Goal: Contribute content: Add original content to the website for others to see

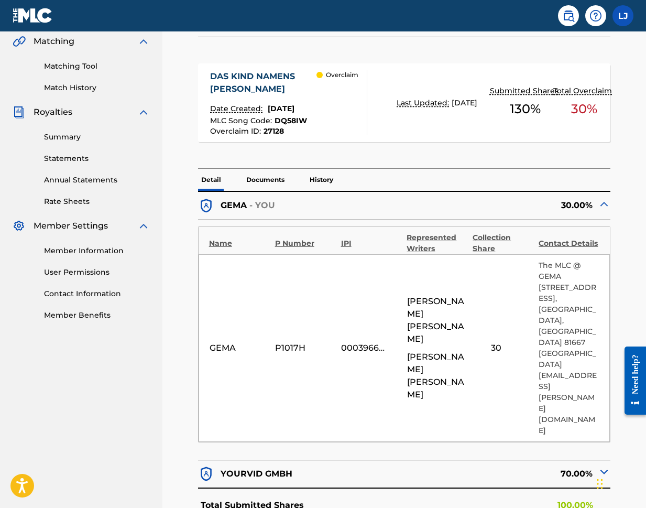
scroll to position [251, 0]
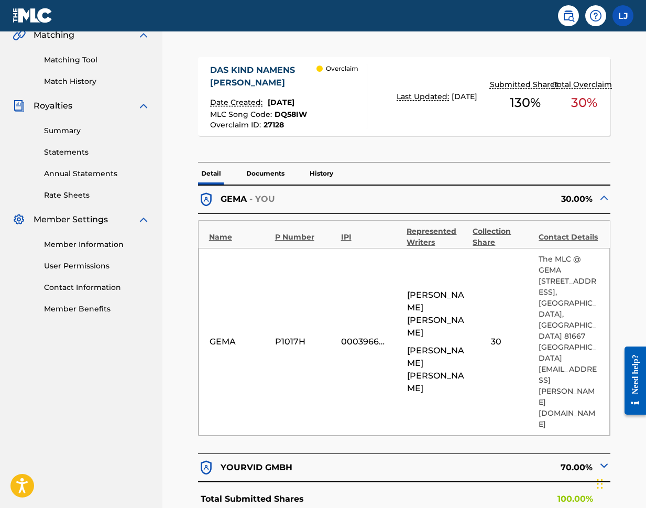
click at [599, 459] on img at bounding box center [604, 465] width 13 height 13
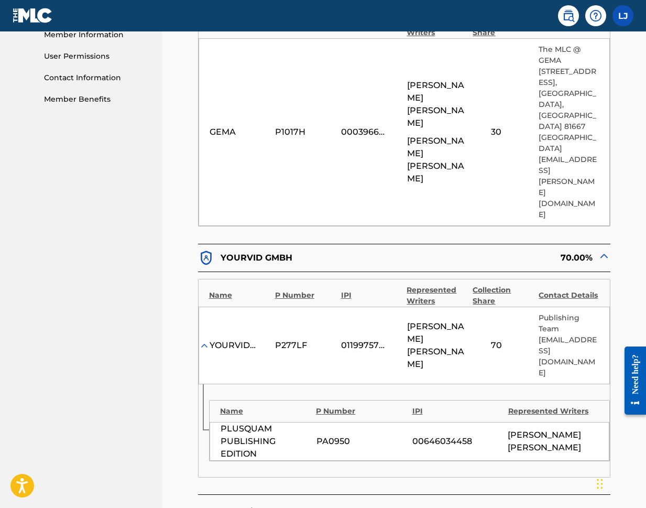
scroll to position [451, 0]
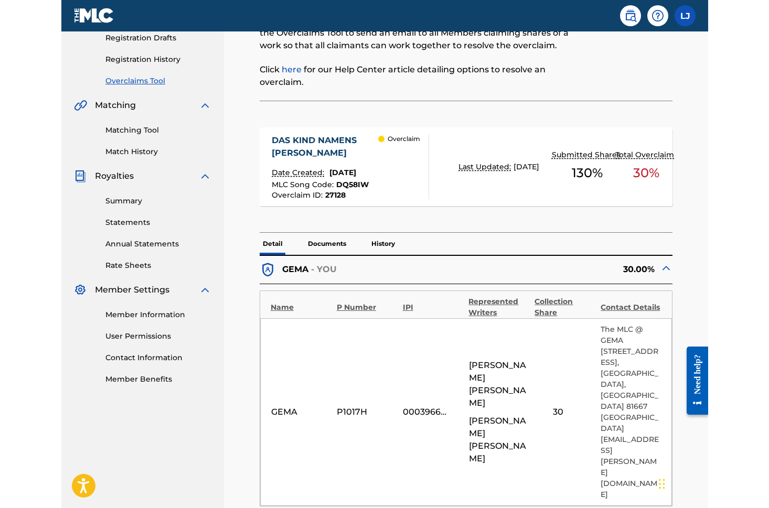
scroll to position [172, 0]
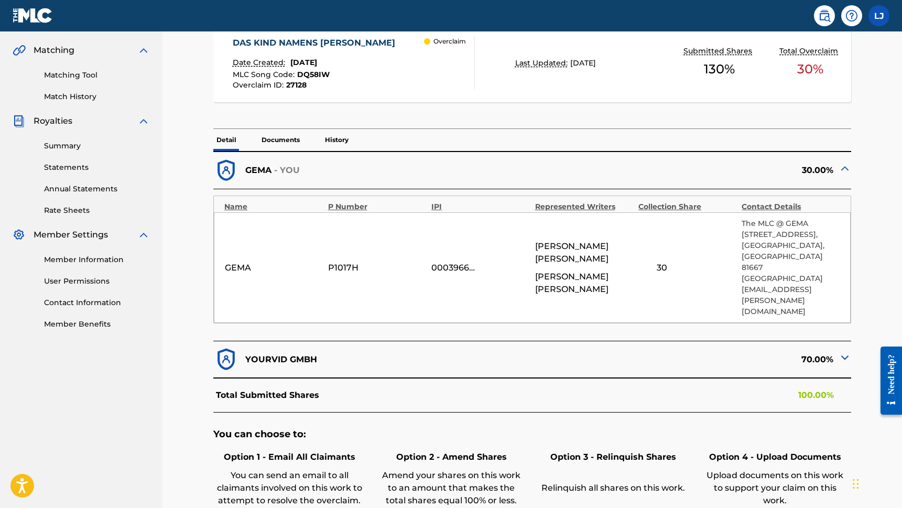
scroll to position [241, 0]
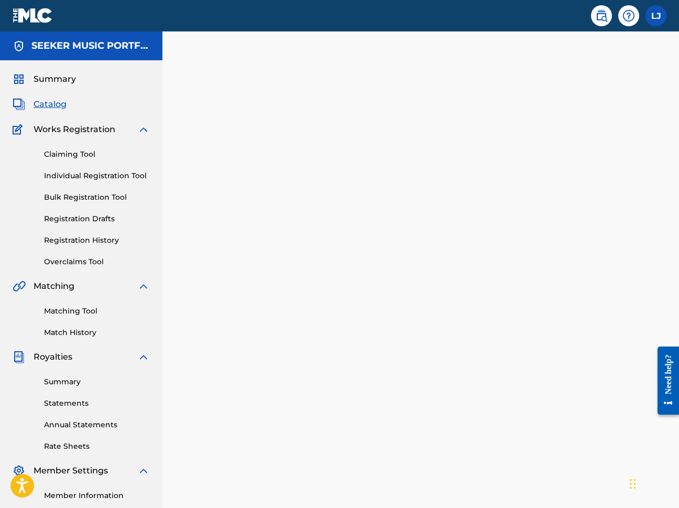
click at [528, 201] on div at bounding box center [421, 318] width 517 height 521
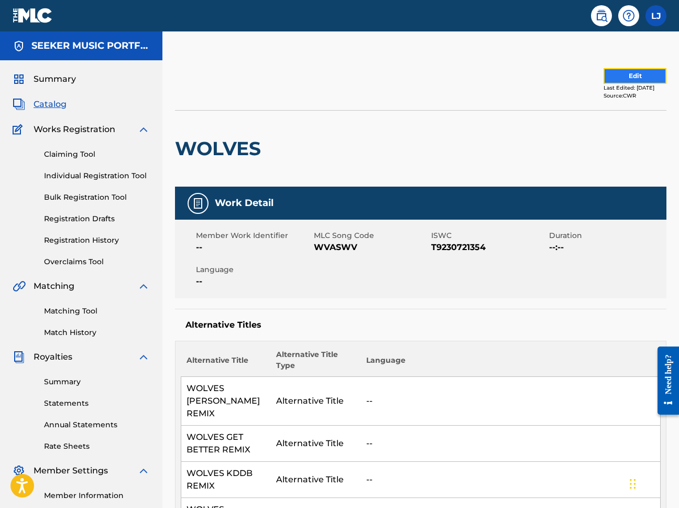
click at [628, 72] on button "Edit" at bounding box center [635, 76] width 63 height 16
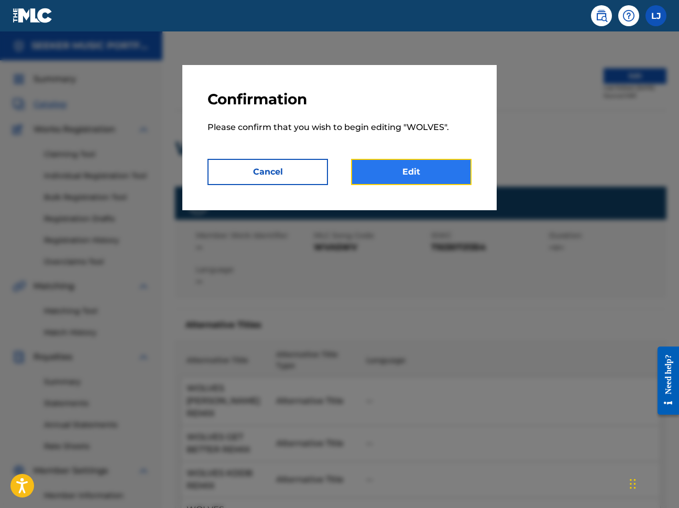
click at [385, 181] on link "Edit" at bounding box center [411, 172] width 121 height 26
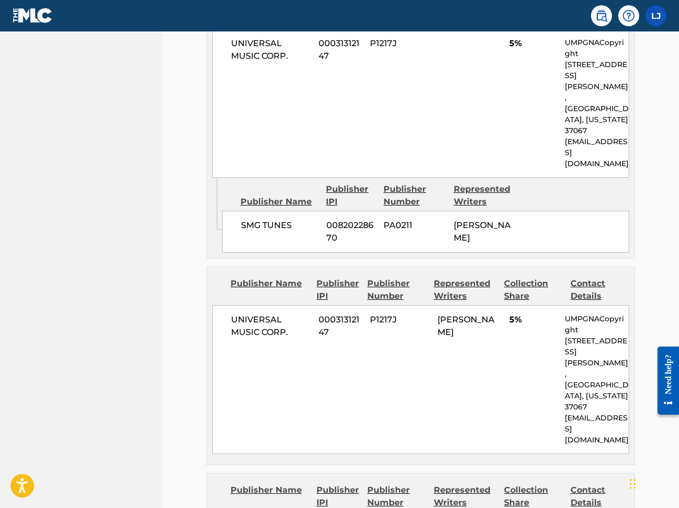
scroll to position [2631, 0]
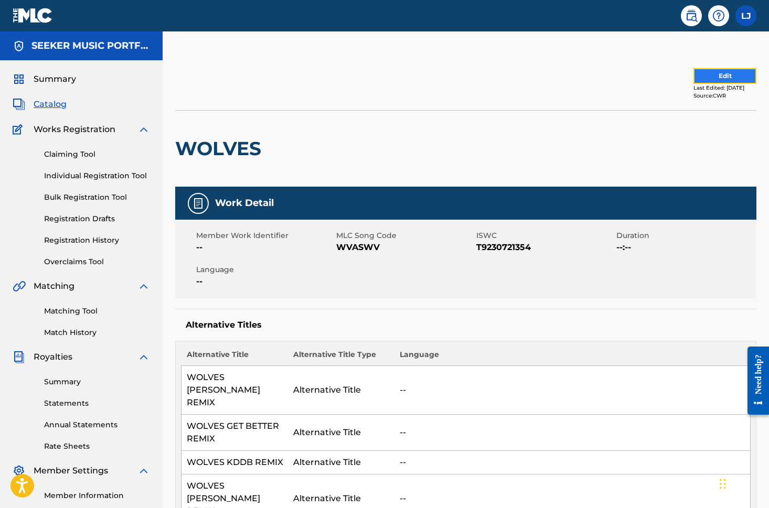
click at [700, 79] on button "Edit" at bounding box center [724, 76] width 63 height 16
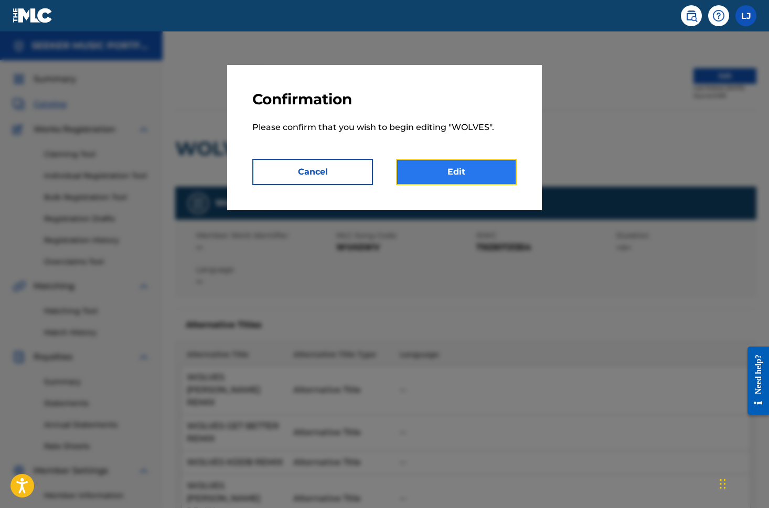
click at [467, 179] on link "Edit" at bounding box center [456, 172] width 121 height 26
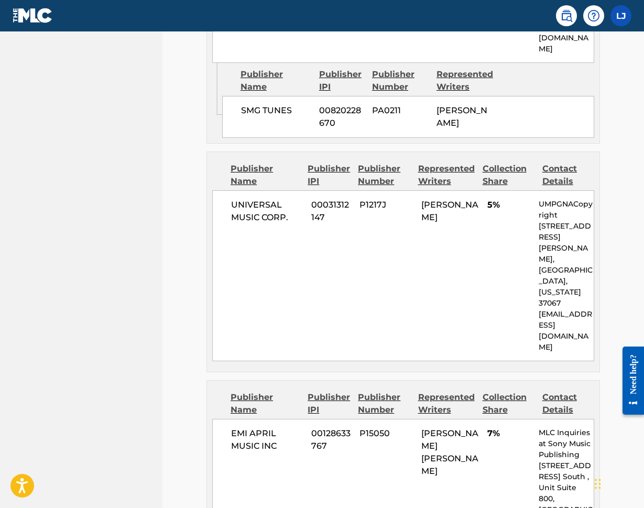
scroll to position [3032, 0]
